Goal: Find specific page/section: Find specific page/section

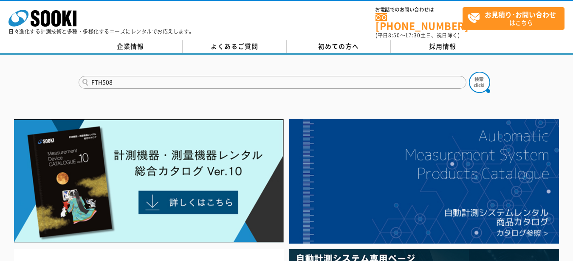
type input "FTH508"
click at [469, 72] on button at bounding box center [479, 82] width 21 height 21
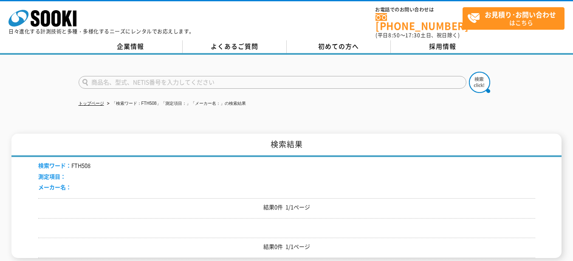
click at [130, 79] on input "text" at bounding box center [273, 82] width 388 height 13
type input "FTH"
click at [479, 76] on img at bounding box center [479, 82] width 21 height 21
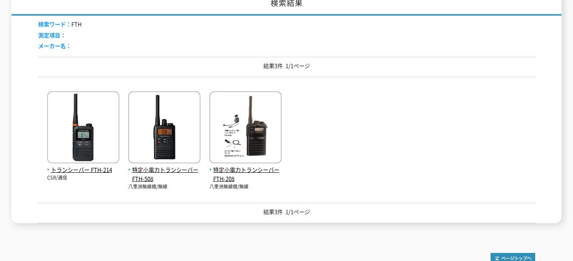
scroll to position [163, 0]
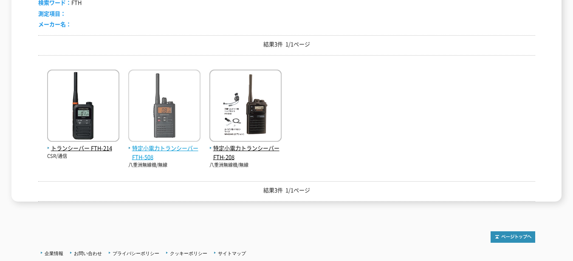
click at [150, 147] on span "特定小電力トランシーバー FTH-508" at bounding box center [164, 153] width 72 height 18
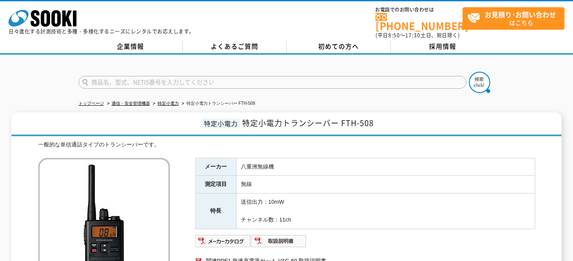
scroll to position [82, 0]
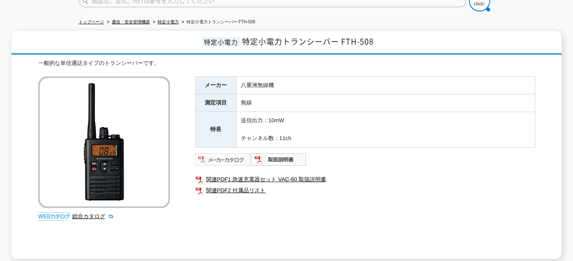
click at [233, 158] on img at bounding box center [223, 160] width 56 height 14
